Goal: Navigation & Orientation: Find specific page/section

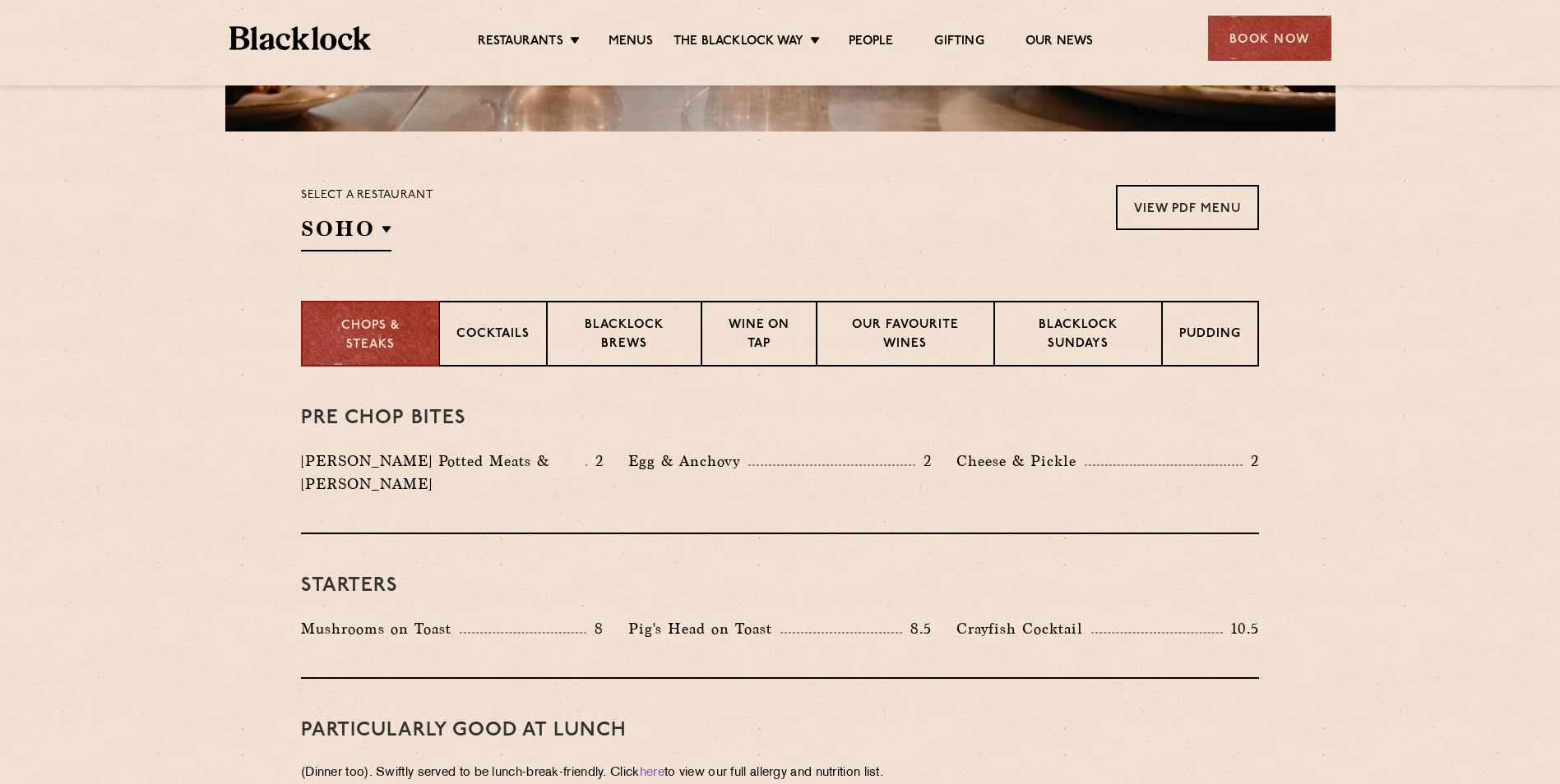
scroll to position [493, 0]
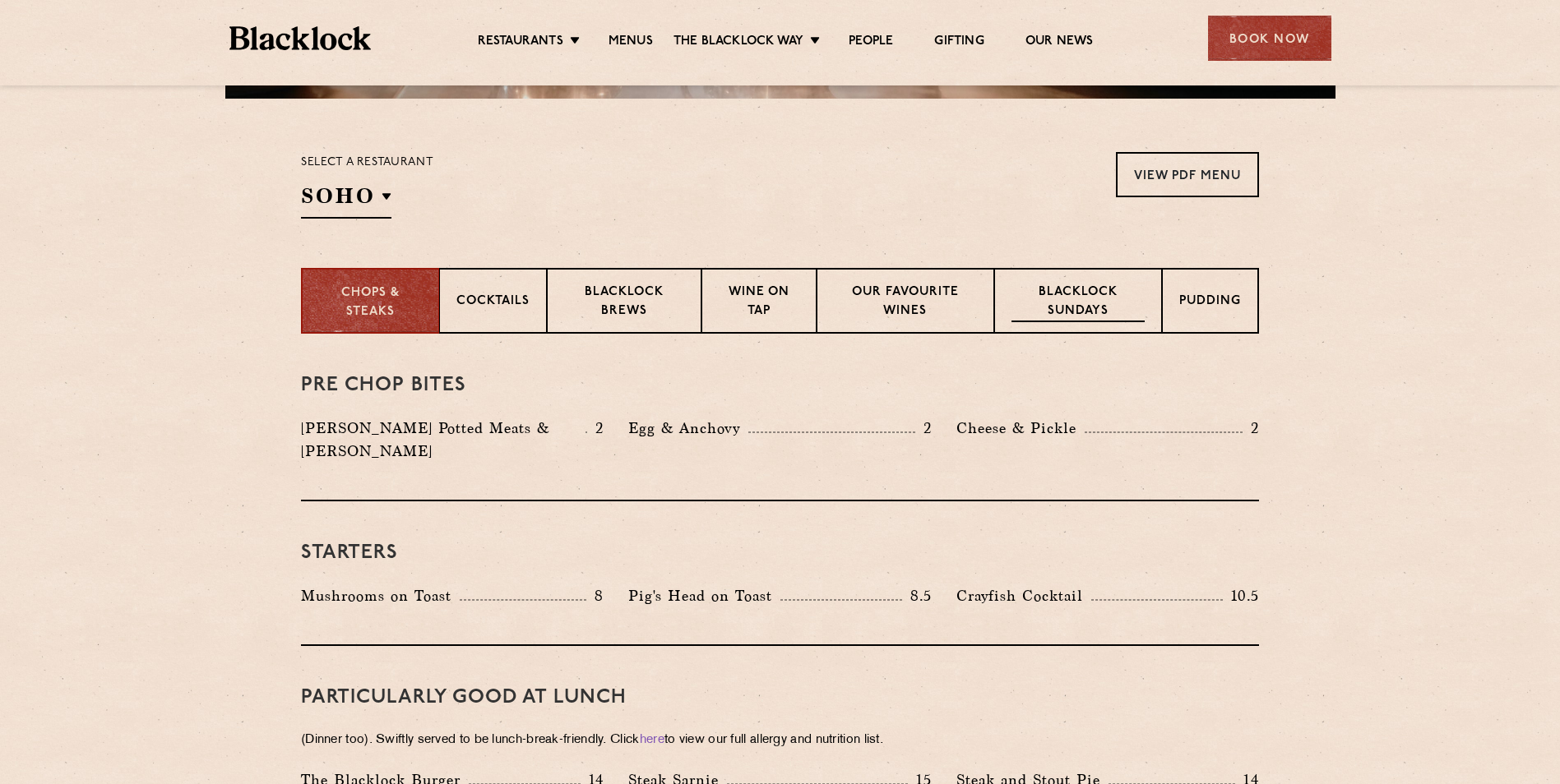
click at [1096, 314] on p "Blacklock Sundays" at bounding box center [1078, 303] width 133 height 39
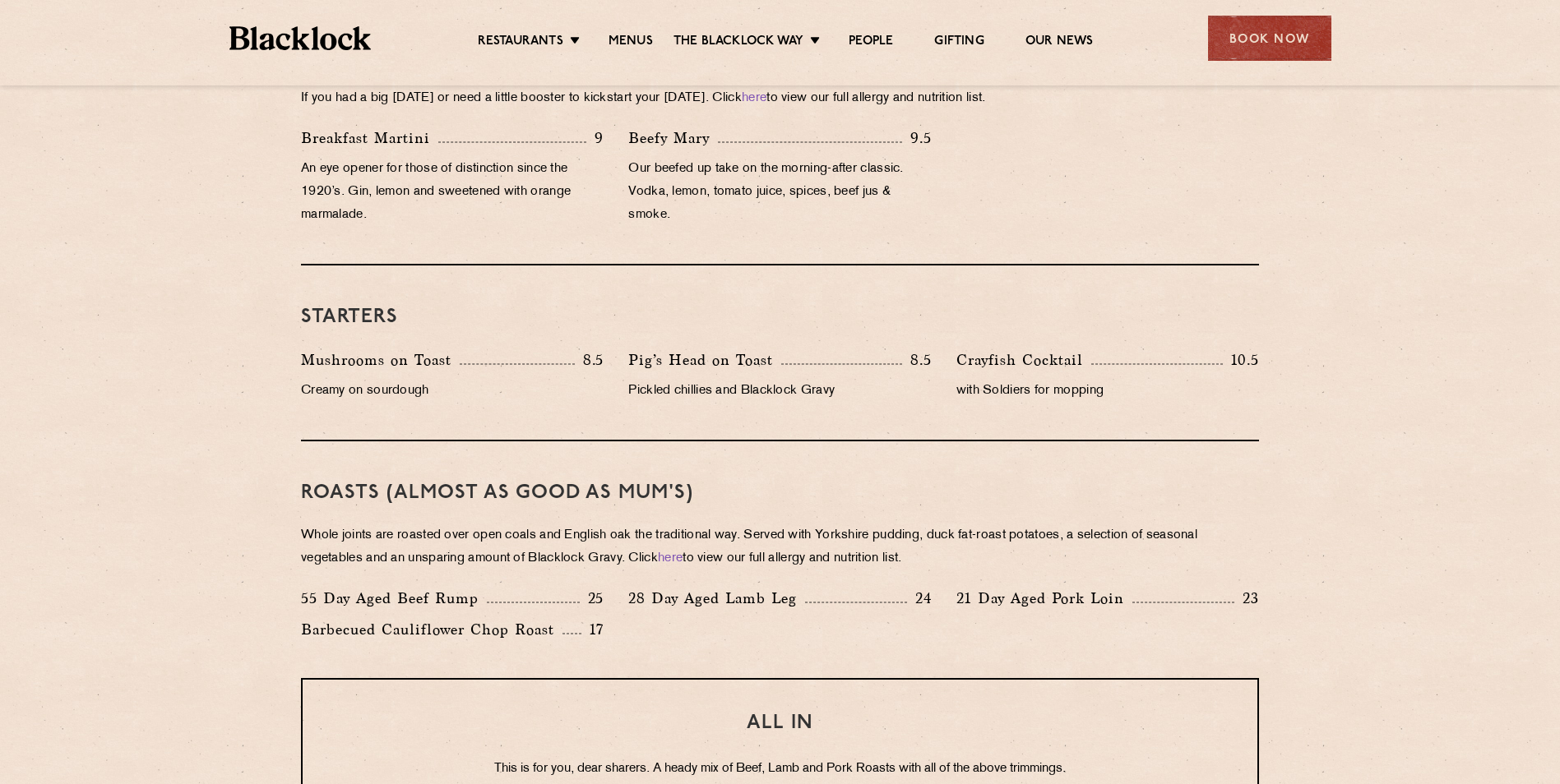
scroll to position [822, 0]
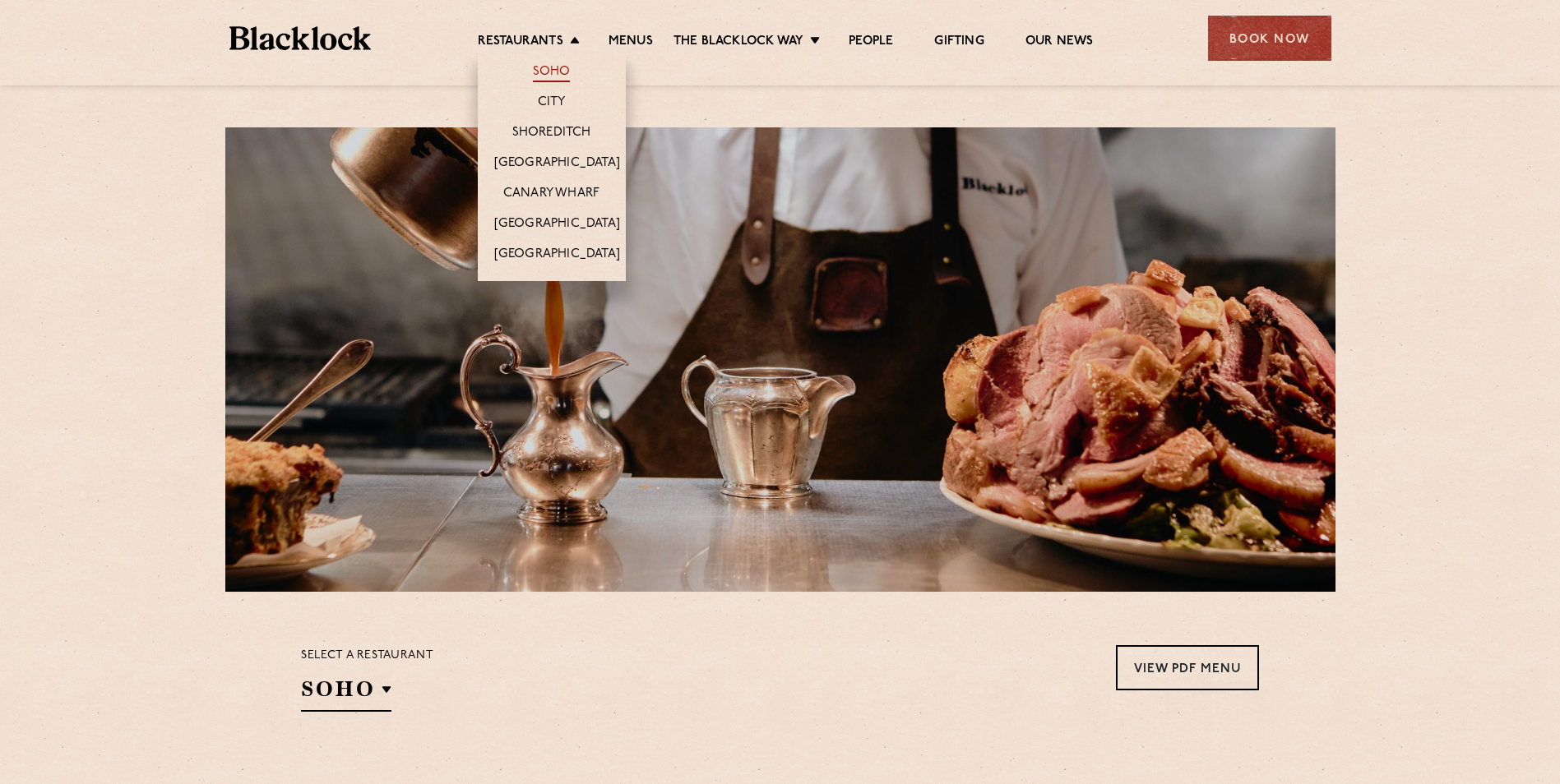
click at [548, 66] on link "Soho" at bounding box center [552, 73] width 38 height 18
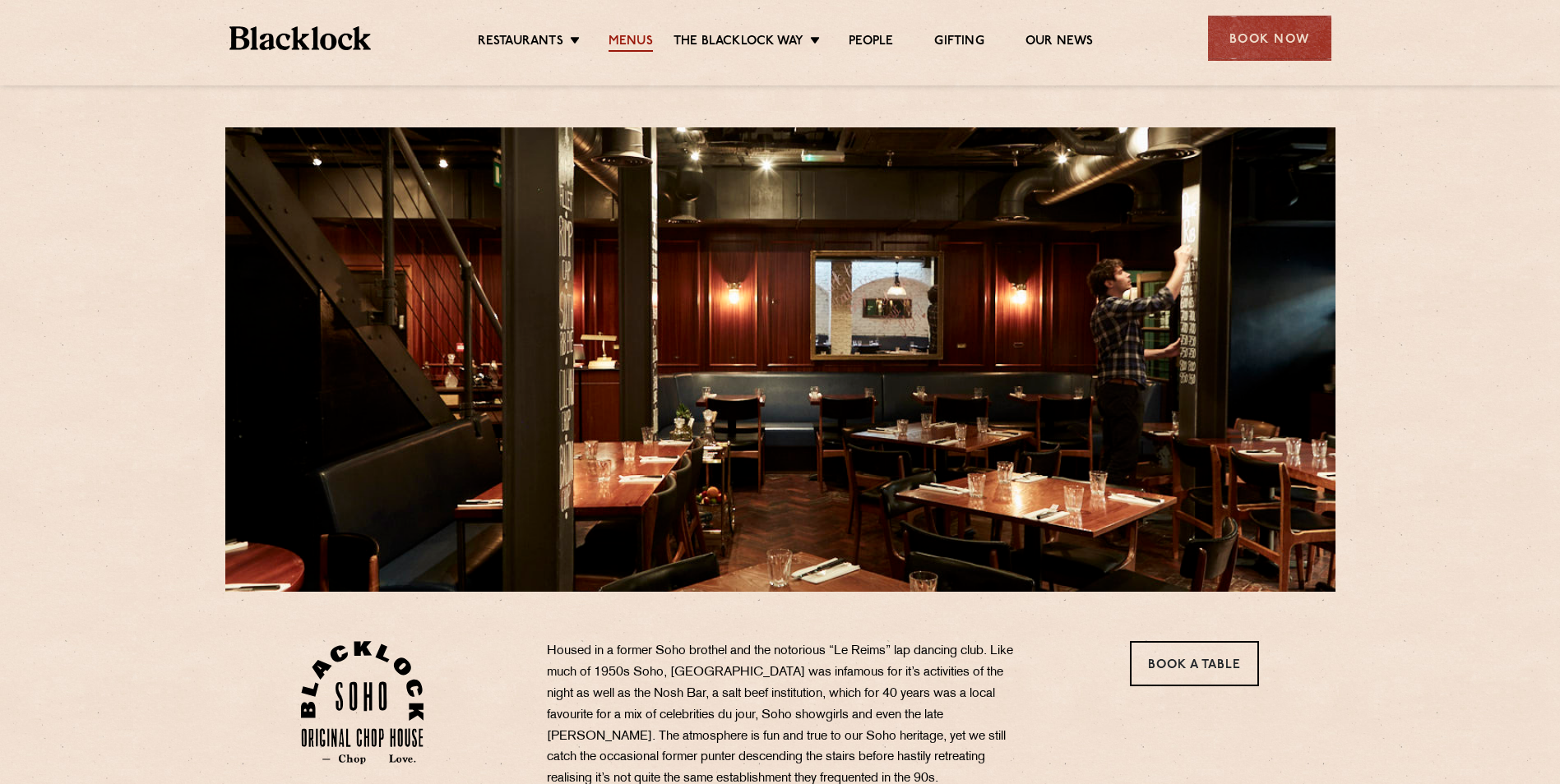
click at [636, 41] on link "Menus" at bounding box center [631, 42] width 44 height 18
